Goal: Information Seeking & Learning: Learn about a topic

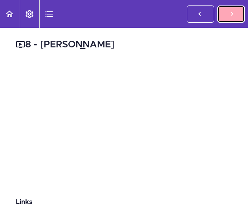
click at [231, 13] on use at bounding box center [231, 14] width 2 height 4
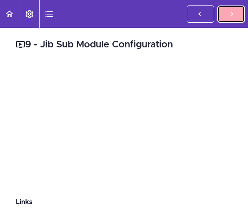
click at [239, 14] on link "Complete and Continue" at bounding box center [230, 13] width 27 height 17
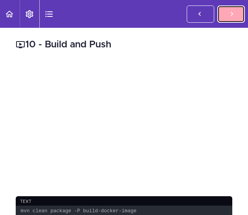
click at [222, 17] on link "Complete and Continue" at bounding box center [230, 13] width 27 height 17
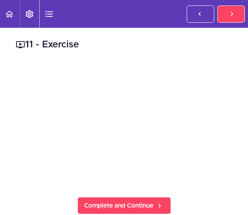
click at [232, 11] on icon at bounding box center [231, 14] width 9 height 8
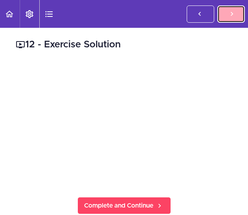
click at [226, 12] on link "Complete and Continue" at bounding box center [230, 13] width 27 height 17
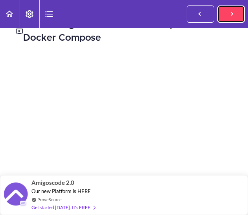
scroll to position [39, 0]
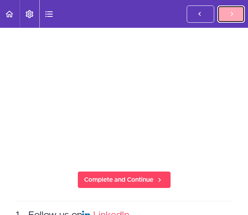
click at [226, 12] on link "Complete and Continue" at bounding box center [230, 13] width 27 height 17
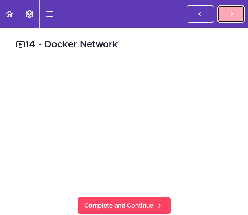
click at [229, 15] on icon at bounding box center [231, 14] width 9 height 8
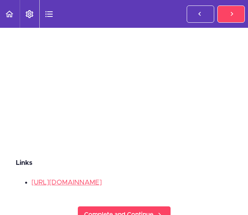
scroll to position [23, 0]
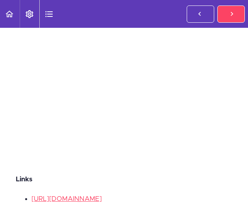
click at [224, 14] on link "Complete and Continue" at bounding box center [230, 13] width 27 height 17
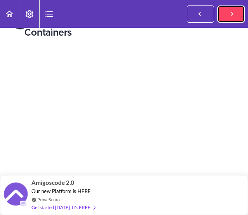
scroll to position [39, 0]
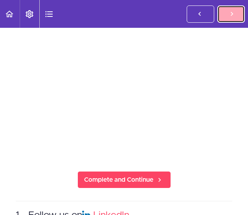
click at [231, 18] on icon at bounding box center [231, 14] width 9 height 8
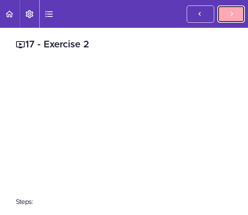
click at [231, 11] on icon at bounding box center [231, 14] width 9 height 8
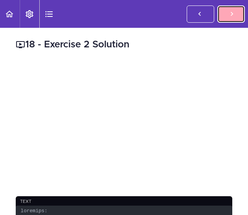
click at [225, 14] on link "Complete and Continue" at bounding box center [230, 13] width 27 height 17
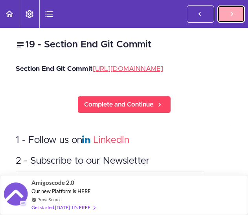
click at [235, 6] on link "Complete and Continue" at bounding box center [230, 13] width 27 height 17
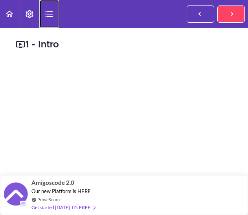
click at [48, 12] on use "Course Sidebar" at bounding box center [48, 14] width 7 height 6
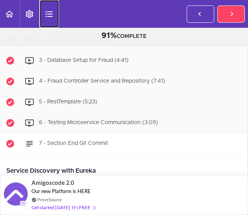
scroll to position [588, 0]
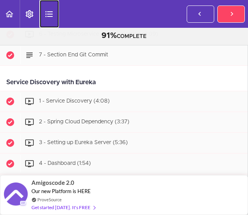
click at [51, 18] on icon "Course Sidebar" at bounding box center [48, 13] width 9 height 9
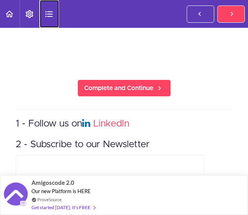
scroll to position [157, 0]
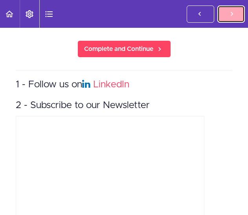
click at [231, 11] on icon at bounding box center [231, 14] width 9 height 8
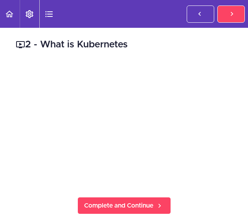
click at [229, 17] on icon at bounding box center [231, 14] width 9 height 8
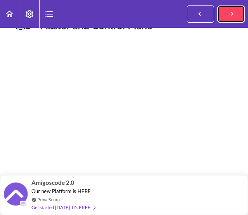
scroll to position [16, 0]
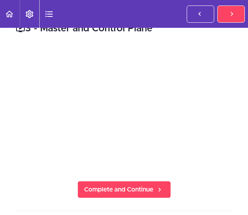
click at [194, 195] on div "3 - Master and Control Plane Complete and Continue 1 - Follow us on LinkedIn 2 …" at bounding box center [124, 205] width 248 height 387
click at [237, 129] on div "3 - Master and Control Plane Complete and Continue 1 - Follow us on LinkedIn 2 …" at bounding box center [124, 205] width 248 height 387
click at [229, 14] on icon at bounding box center [231, 14] width 9 height 8
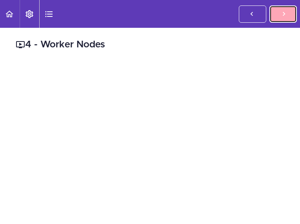
click at [247, 15] on link "Complete and Continue" at bounding box center [283, 13] width 27 height 17
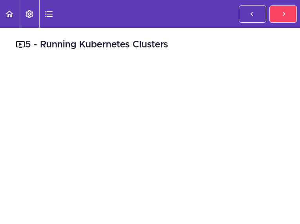
click at [247, 13] on icon at bounding box center [283, 14] width 9 height 8
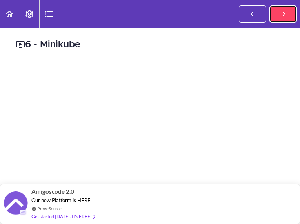
scroll to position [39, 0]
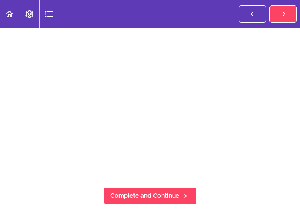
click at [247, 108] on div "6 - Minikube Complete and Continue 1 - Follow us on LinkedIn 2 - Subscribe to o…" at bounding box center [150, 197] width 300 height 417
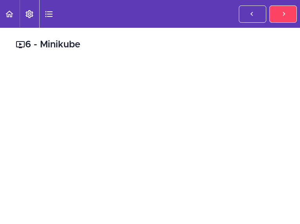
click at [247, 15] on icon at bounding box center [283, 14] width 9 height 8
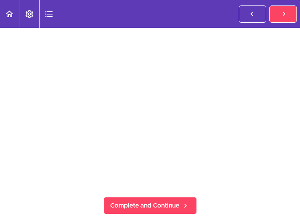
scroll to position [9, 0]
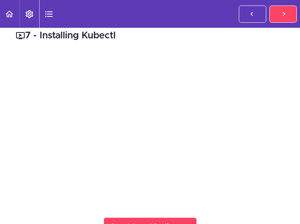
click at [210, 46] on div "7 - Installing Kubectl Complete and Continue 1 - Follow us on LinkedIn 2 - Subs…" at bounding box center [150, 227] width 300 height 417
click at [247, 15] on link "Complete and Continue" at bounding box center [283, 13] width 27 height 17
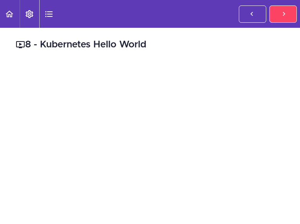
click at [207, 44] on h2 "8 - Kubernetes Hello World" at bounding box center [150, 44] width 269 height 13
click at [247, 15] on icon at bounding box center [283, 14] width 9 height 8
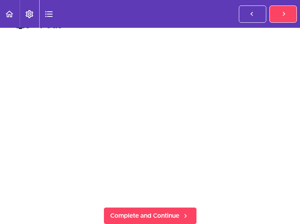
scroll to position [16, 0]
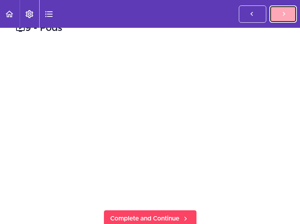
click at [247, 14] on icon at bounding box center [283, 14] width 9 height 8
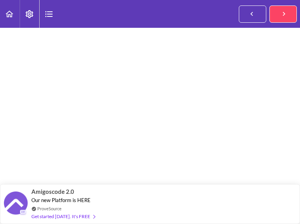
scroll to position [28, 0]
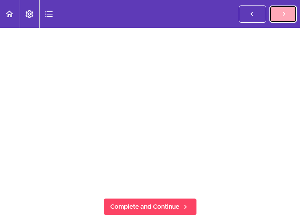
click at [247, 11] on icon at bounding box center [283, 14] width 9 height 8
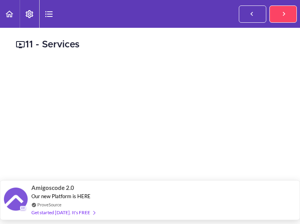
click at [57, 193] on span "Our new Platform is HERE" at bounding box center [60, 196] width 59 height 6
click at [53, 191] on span "Amigoscode 2.0" at bounding box center [52, 188] width 43 height 9
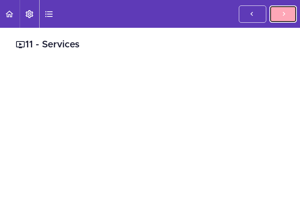
click at [274, 17] on link "Complete and Continue" at bounding box center [283, 13] width 27 height 17
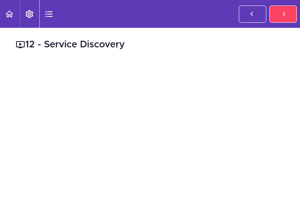
click at [67, 40] on h2 "12 - Service Discovery" at bounding box center [150, 44] width 269 height 13
click at [48, 13] on icon "Course Sidebar" at bounding box center [48, 13] width 9 height 9
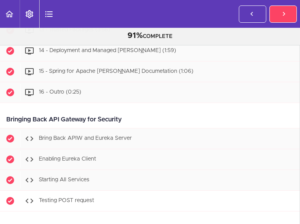
scroll to position [3845, 0]
click at [94, 119] on div "Bringing Back API Gateway for Security" at bounding box center [150, 120] width 300 height 18
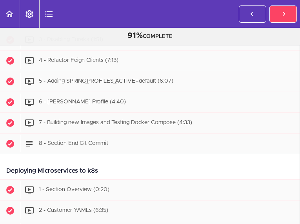
scroll to position [2903, 0]
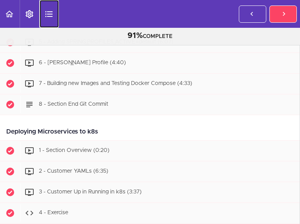
click at [47, 17] on icon "Course Sidebar" at bounding box center [48, 13] width 9 height 9
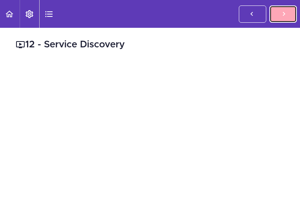
click at [291, 16] on link "Complete and Continue" at bounding box center [283, 13] width 27 height 17
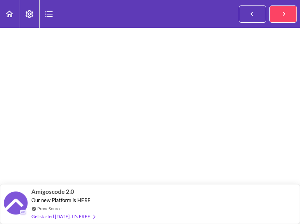
scroll to position [26, 0]
click at [288, 130] on div "1 - IntelliJ k8s Plugin Complete and Continue 1 - Follow us on LinkedIn 2 - Sub…" at bounding box center [150, 210] width 300 height 417
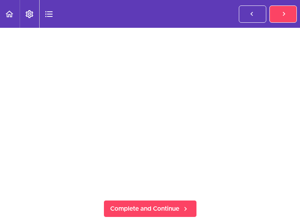
click at [286, 127] on div "1 - IntelliJ k8s Plugin Complete and Continue 1 - Follow us on LinkedIn 2 - Sub…" at bounding box center [150, 210] width 300 height 417
click at [286, 81] on div "1 - IntelliJ k8s Plugin Complete and Continue 1 - Follow us on LinkedIn 2 - Sub…" at bounding box center [150, 210] width 300 height 417
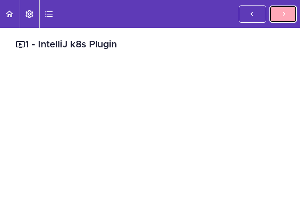
click at [276, 16] on link "Complete and Continue" at bounding box center [283, 13] width 27 height 17
